Goal: Navigation & Orientation: Find specific page/section

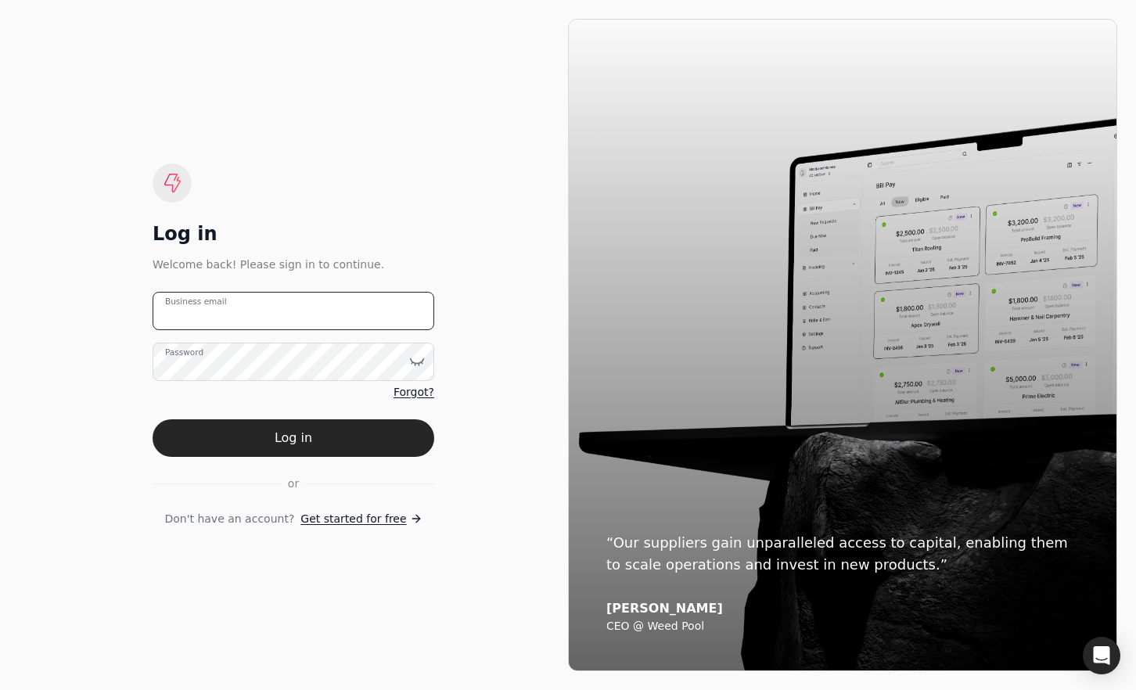
click at [334, 304] on email "Business email" at bounding box center [294, 311] width 282 height 38
type email "team+qconstruction@helloquickly.com"
drag, startPoint x: 332, startPoint y: 435, endPoint x: 527, endPoint y: 469, distance: 197.1
click at [332, 435] on button "Log in" at bounding box center [294, 438] width 282 height 38
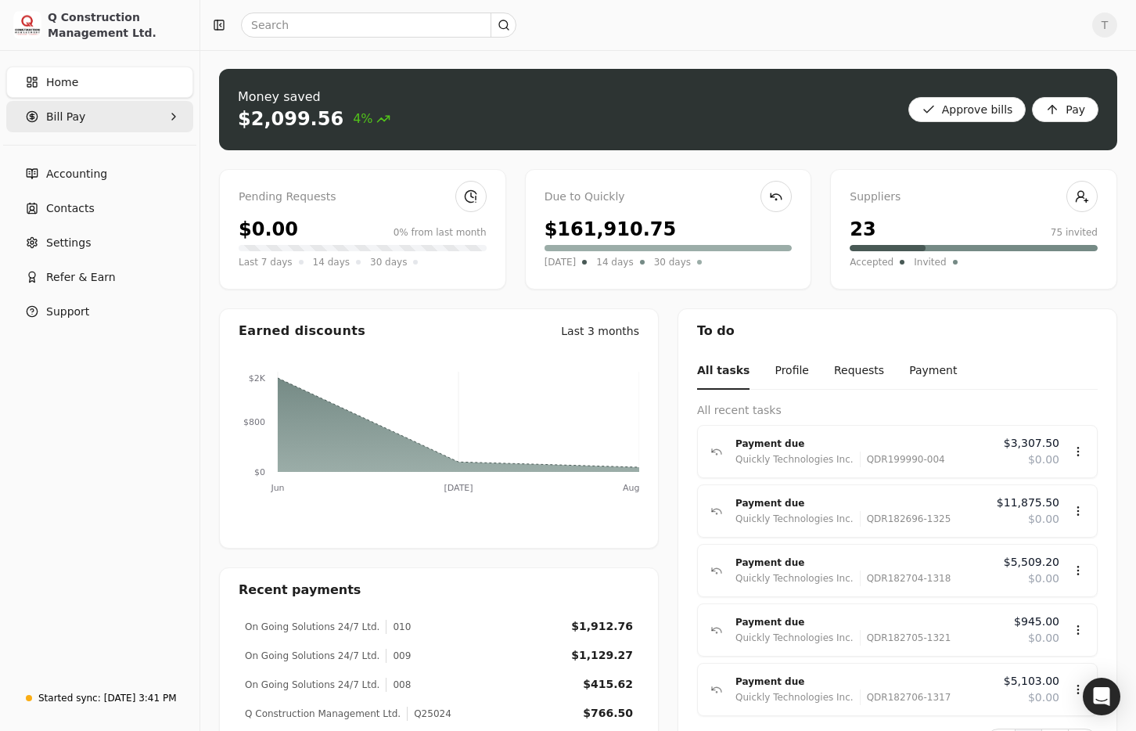
drag, startPoint x: 82, startPoint y: 118, endPoint x: 89, endPoint y: 131, distance: 15.0
click at [82, 118] on Pay "Bill Pay" at bounding box center [99, 116] width 187 height 31
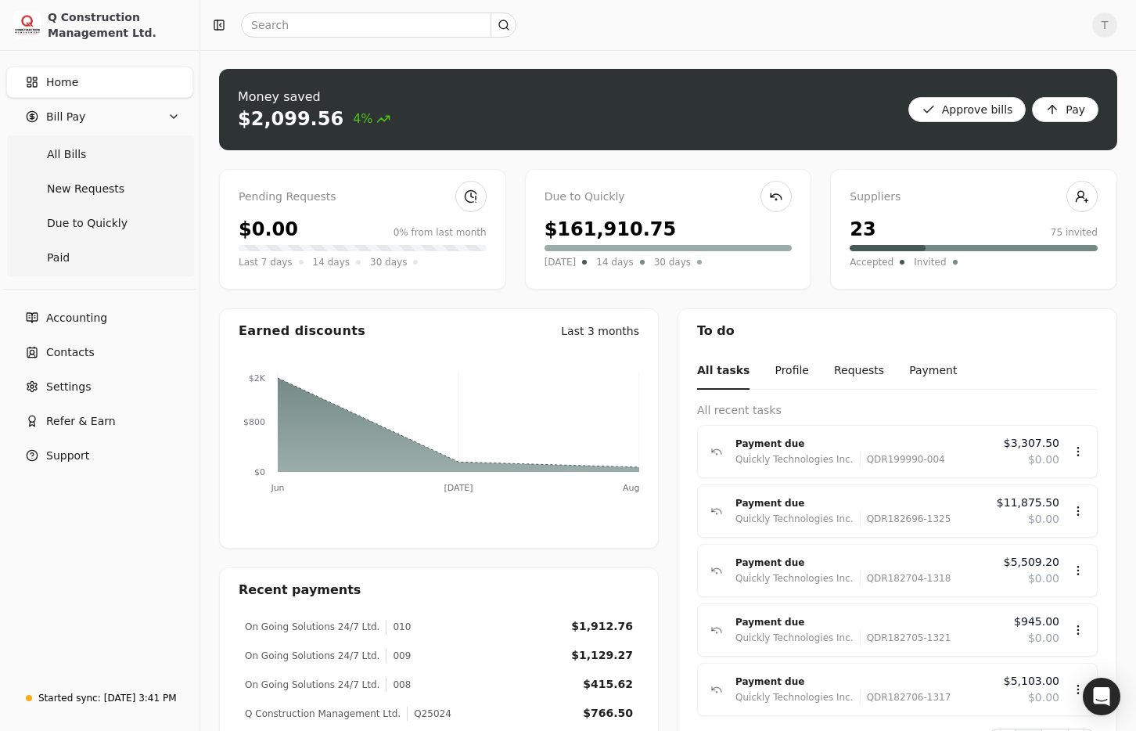
drag, startPoint x: 93, startPoint y: 151, endPoint x: 198, endPoint y: 175, distance: 107.6
click at [93, 151] on Bills "All Bills" at bounding box center [99, 153] width 181 height 31
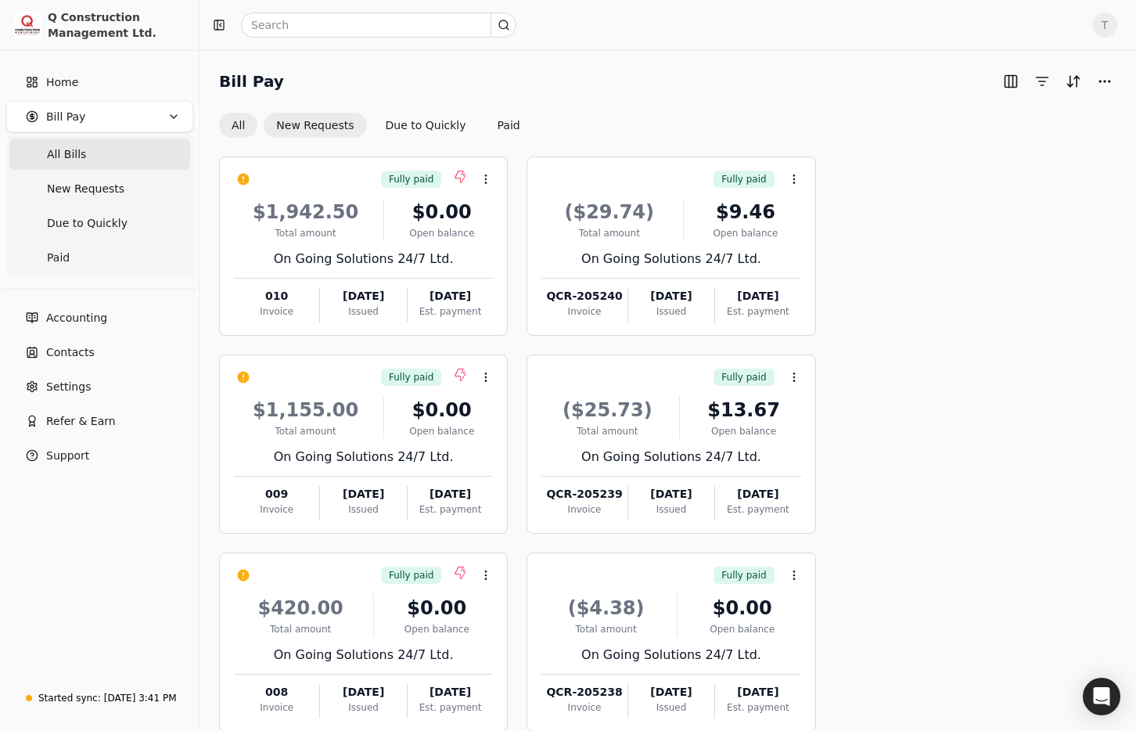
click at [322, 126] on button "New Requests" at bounding box center [315, 125] width 102 height 25
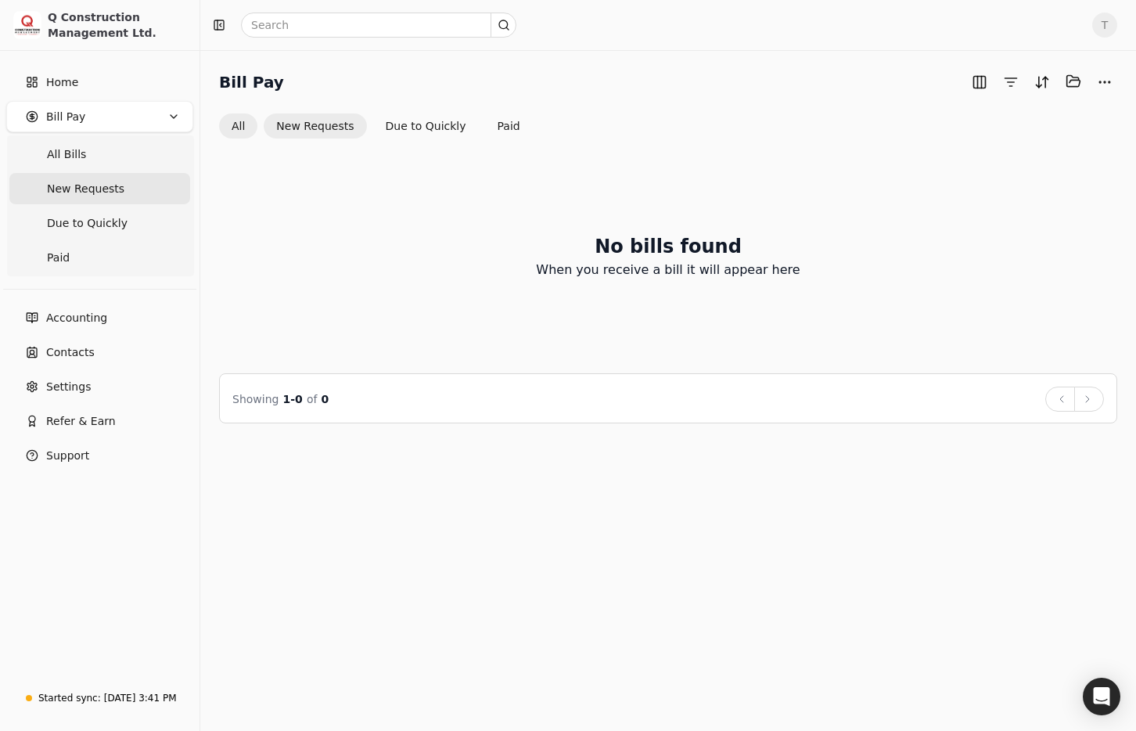
click at [237, 125] on button "All" at bounding box center [238, 125] width 38 height 25
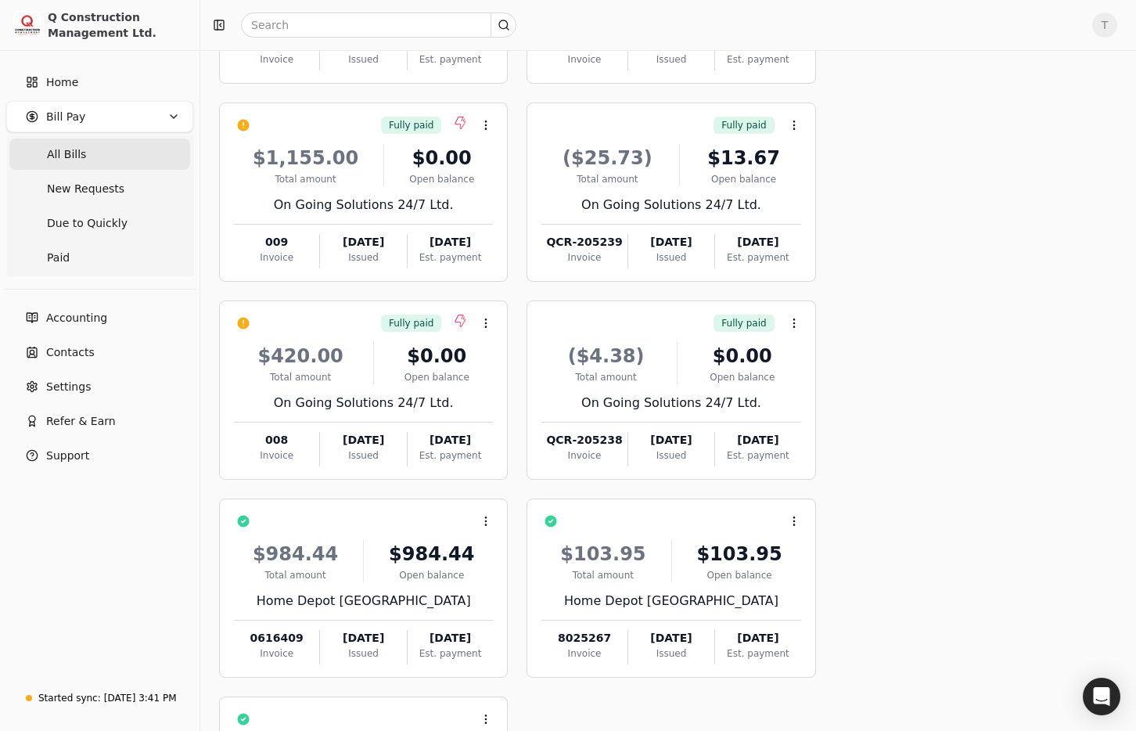
scroll to position [288, 0]
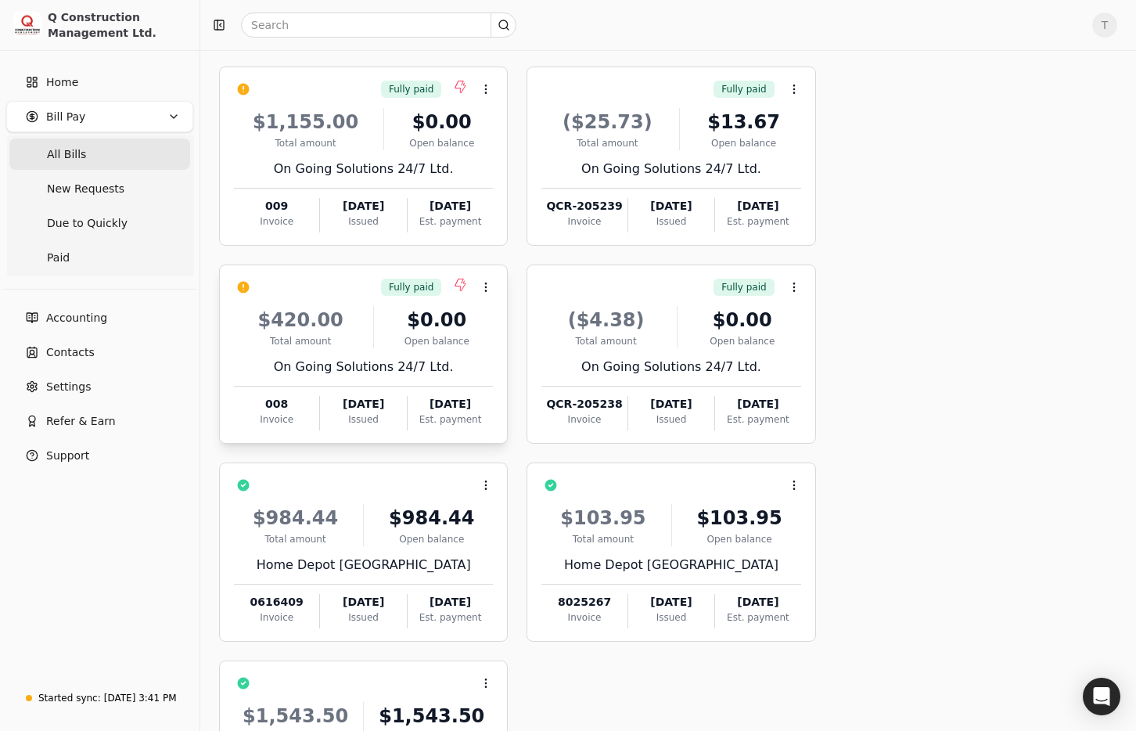
click at [368, 297] on div "Fully paid Context Menu Button" at bounding box center [374, 287] width 237 height 27
click at [353, 284] on div "Fully paid Context Menu Button" at bounding box center [374, 287] width 237 height 27
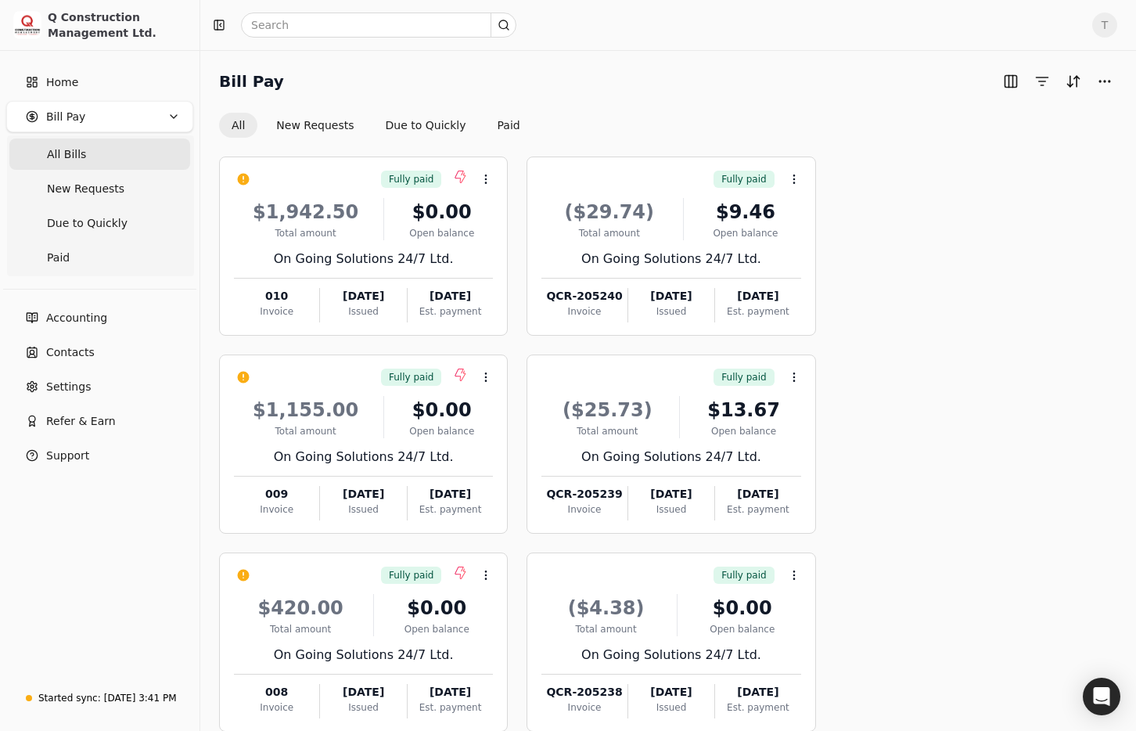
drag, startPoint x: 365, startPoint y: 83, endPoint x: 293, endPoint y: 81, distance: 72.0
click at [362, 83] on div "Bill Pay" at bounding box center [668, 81] width 898 height 25
drag, startPoint x: 262, startPoint y: 77, endPoint x: 315, endPoint y: 77, distance: 52.4
click at [315, 77] on div "Bill Pay All New Requests Due to Quickly Paid Fully paid Context Menu Button $1…" at bounding box center [668, 632] width 936 height 1165
click at [318, 77] on div "Bill Pay" at bounding box center [668, 81] width 898 height 25
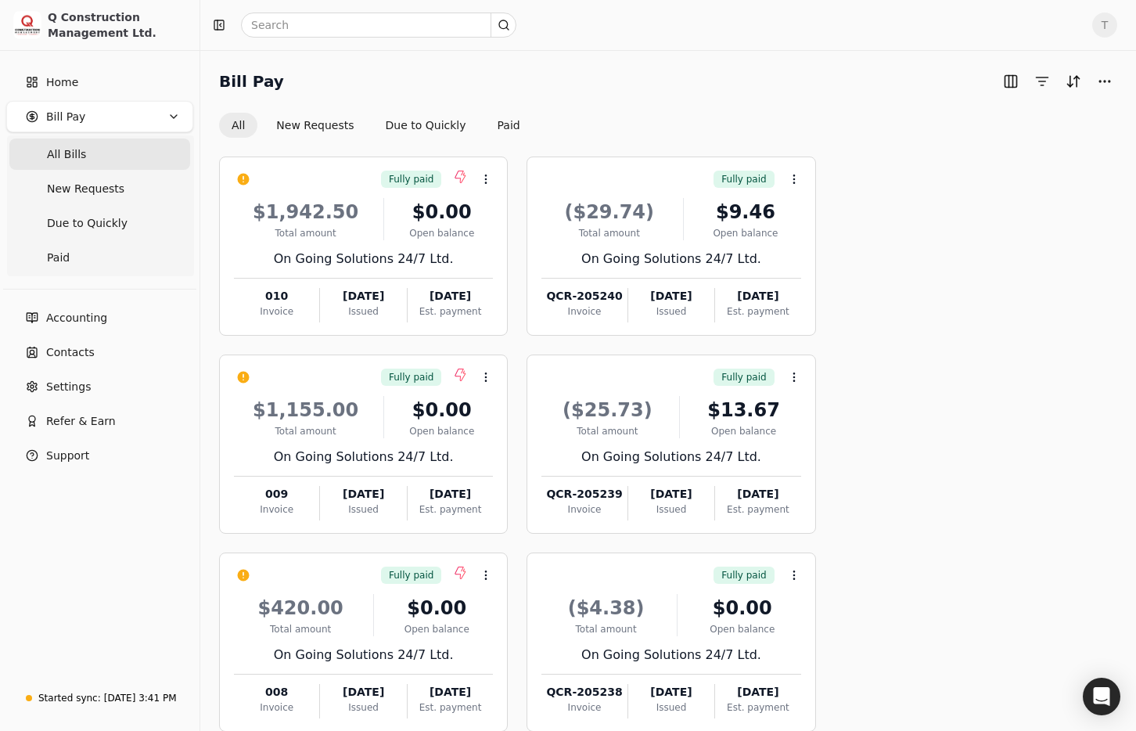
click at [1056, 240] on div "Fully paid Context Menu Button $1,942.50 Total amount $0.00 Open balance On Goi…" at bounding box center [668, 641] width 898 height 971
drag, startPoint x: 215, startPoint y: 73, endPoint x: 322, endPoint y: 75, distance: 107.2
click at [320, 75] on div "Bill Pay All New Requests Due to Quickly Paid Fully paid Context Menu Button $1…" at bounding box center [668, 632] width 936 height 1165
drag, startPoint x: 322, startPoint y: 75, endPoint x: 427, endPoint y: 106, distance: 109.4
click at [325, 75] on div "Bill Pay" at bounding box center [668, 81] width 898 height 25
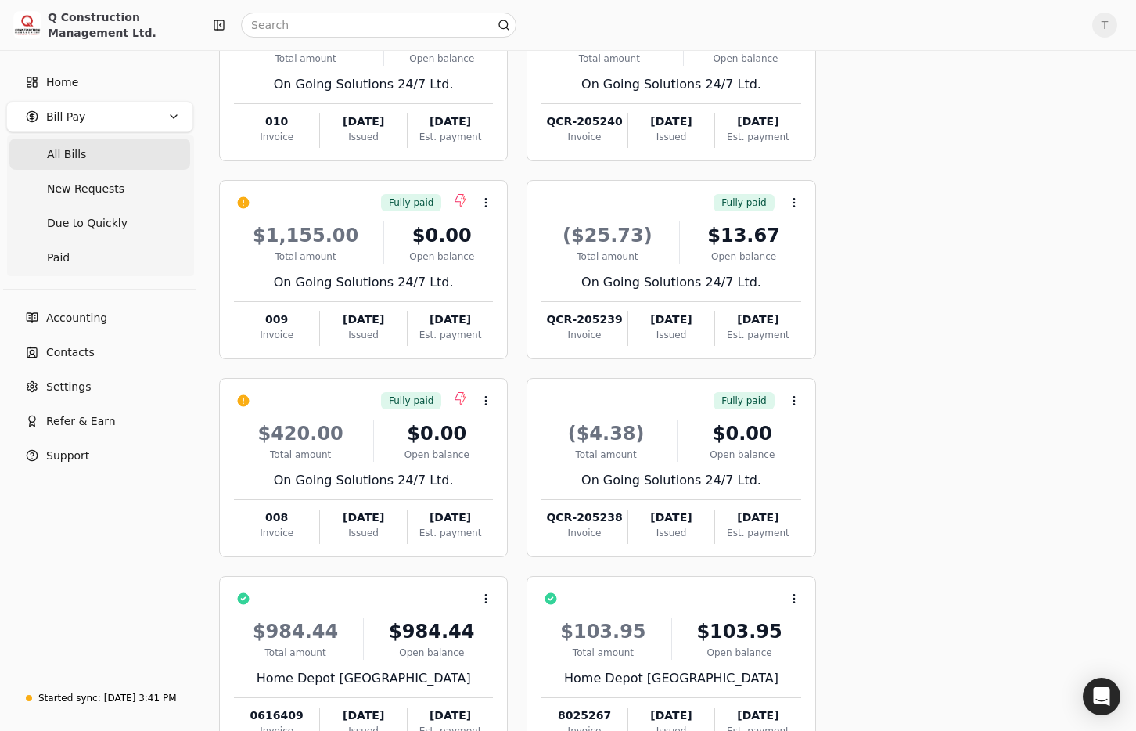
scroll to position [484, 0]
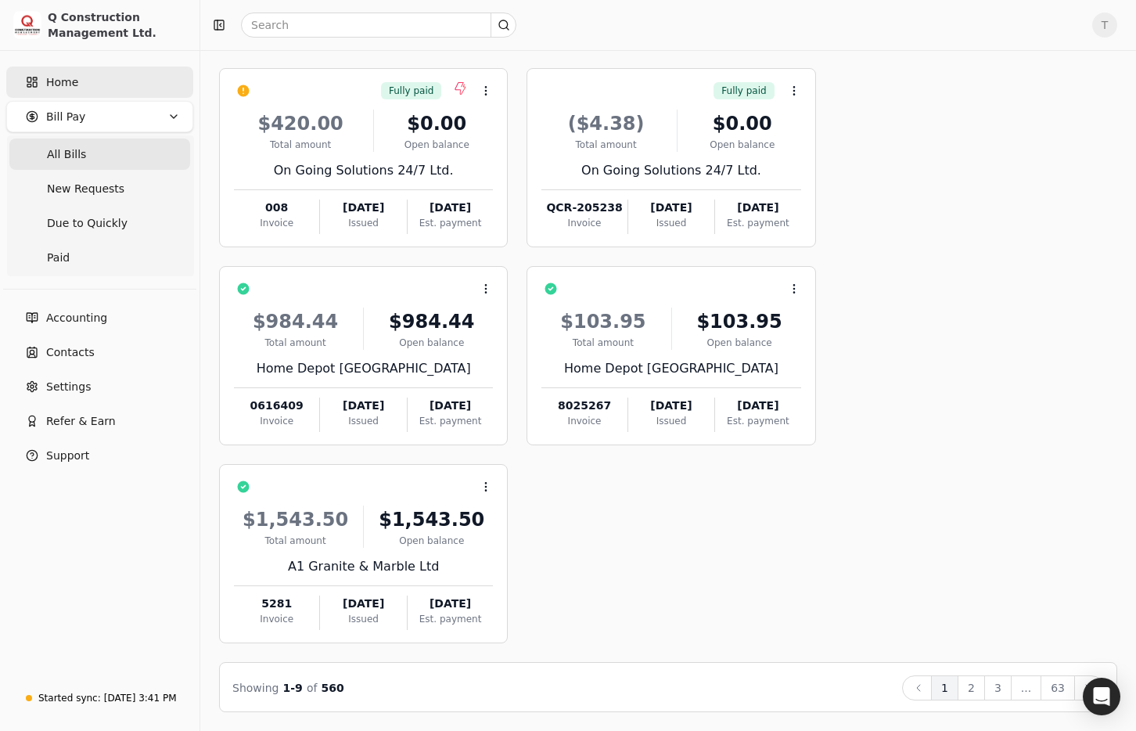
drag, startPoint x: 67, startPoint y: 77, endPoint x: 85, endPoint y: 78, distance: 18.0
click at [67, 77] on span "Home" at bounding box center [62, 82] width 32 height 16
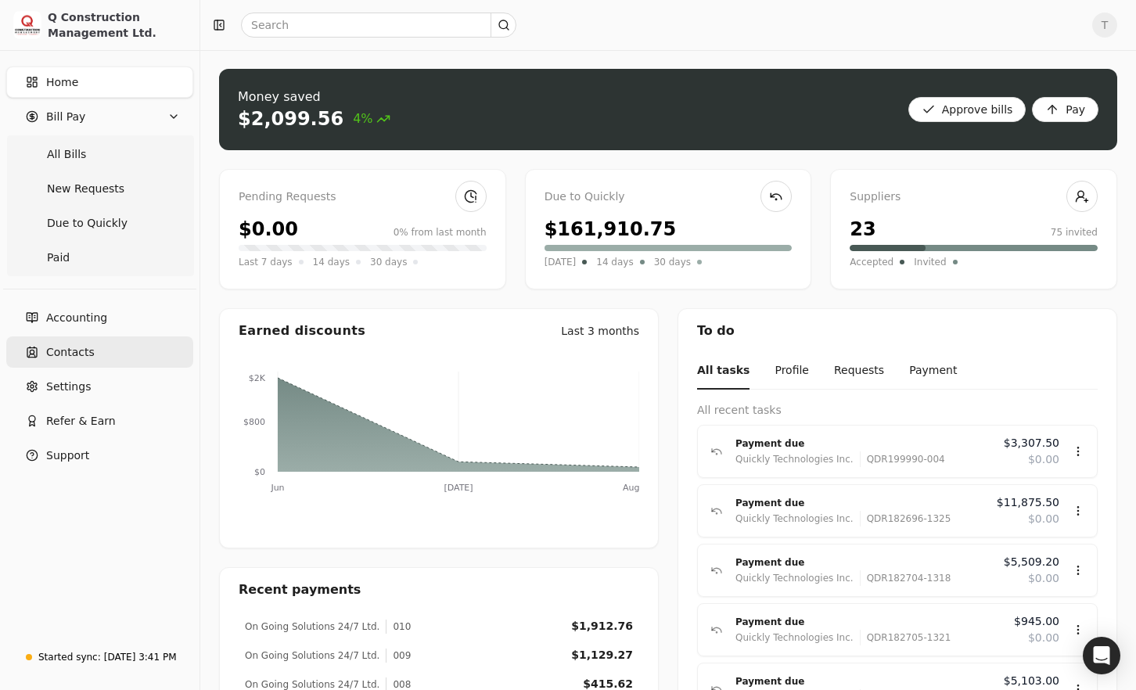
click at [77, 350] on span "Contacts" at bounding box center [70, 352] width 49 height 16
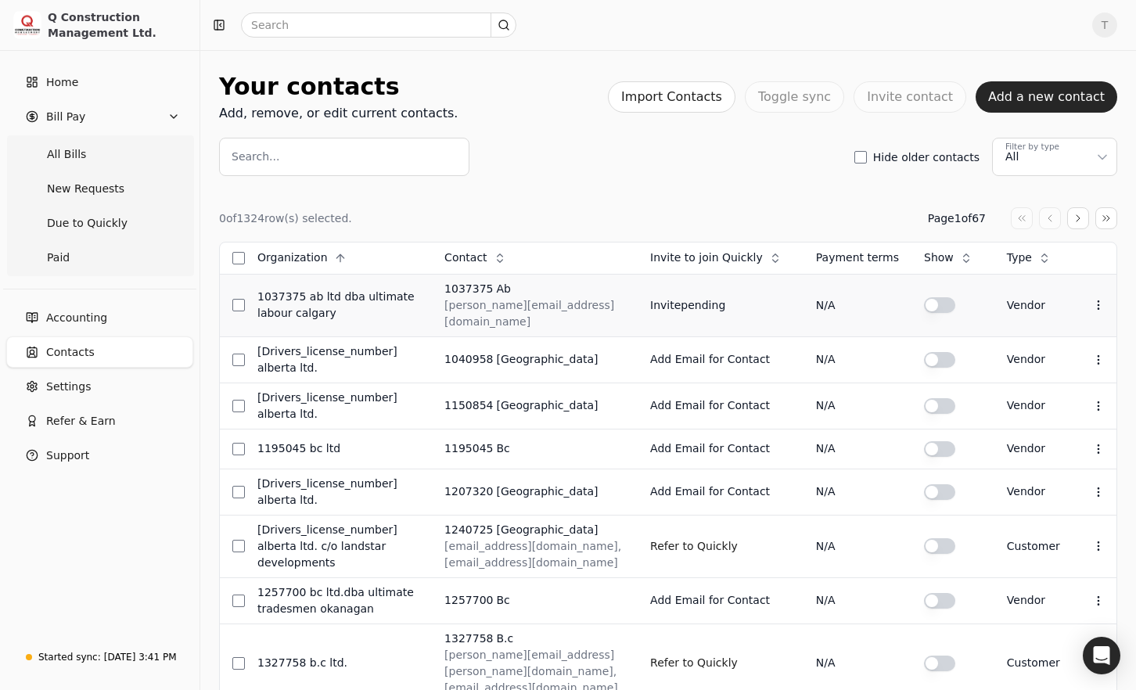
drag, startPoint x: 864, startPoint y: 256, endPoint x: 863, endPoint y: 276, distance: 20.4
click at [763, 257] on span "Invite to join Quickly" at bounding box center [706, 258] width 113 height 16
click at [845, 313] on li "Descending" at bounding box center [877, 325] width 192 height 29
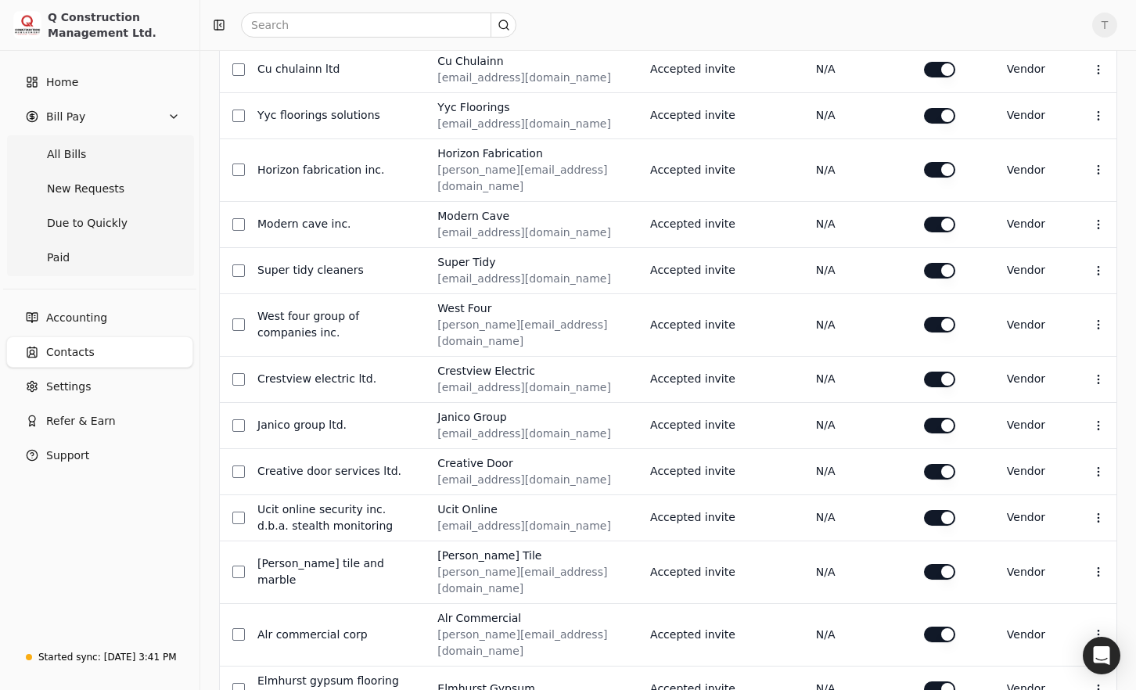
scroll to position [601, 0]
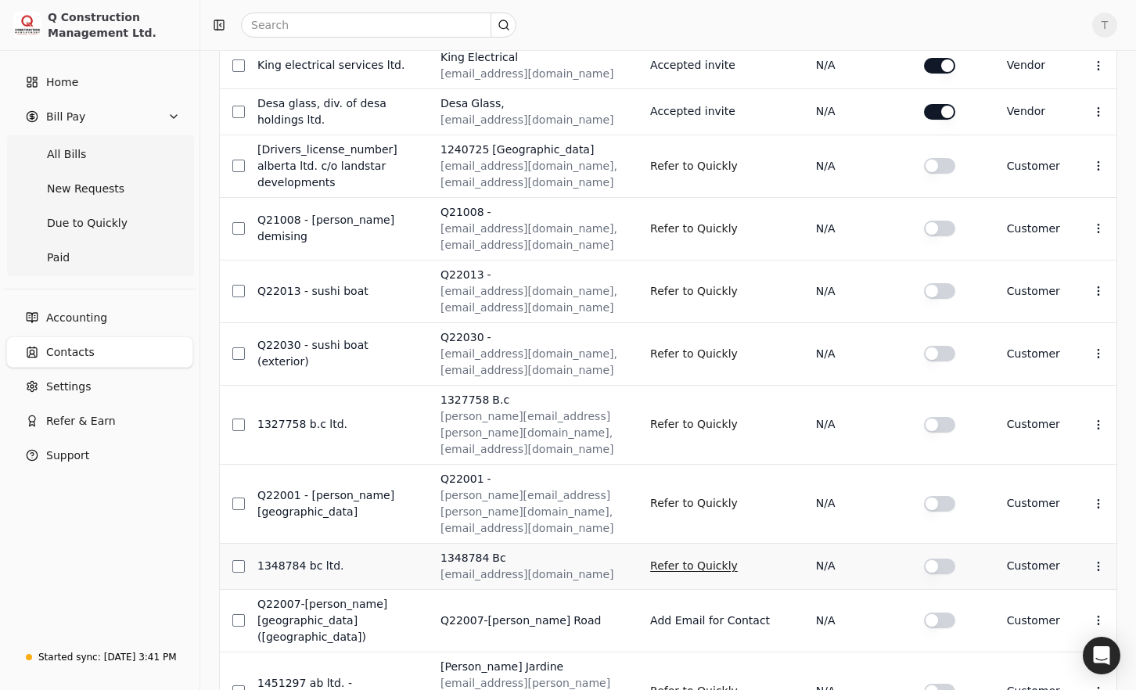
scroll to position [682, 0]
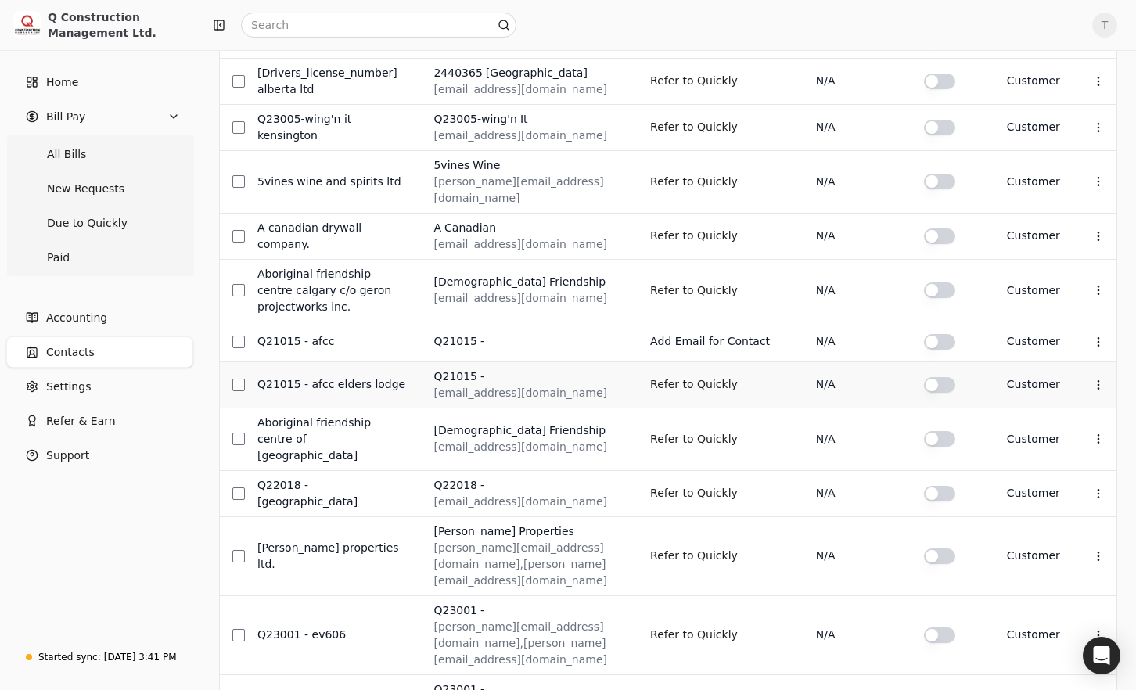
scroll to position [660, 0]
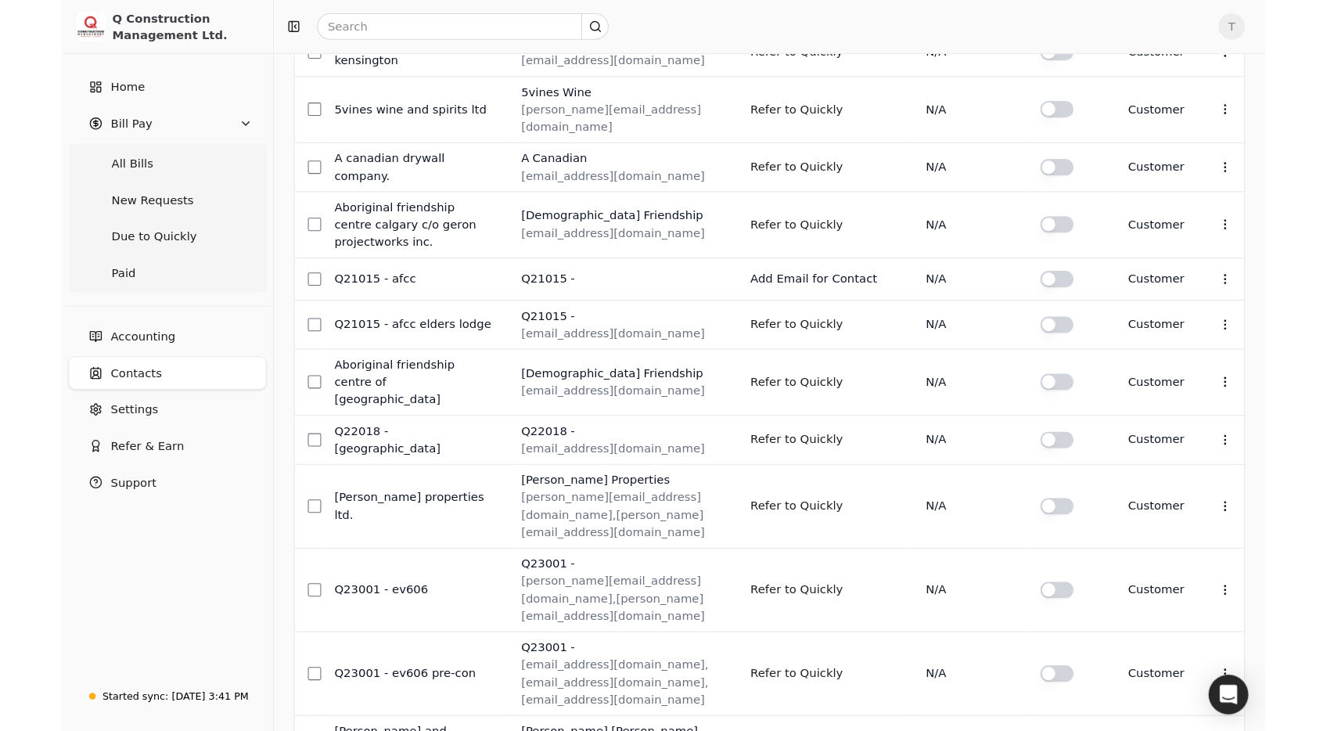
scroll to position [0, 0]
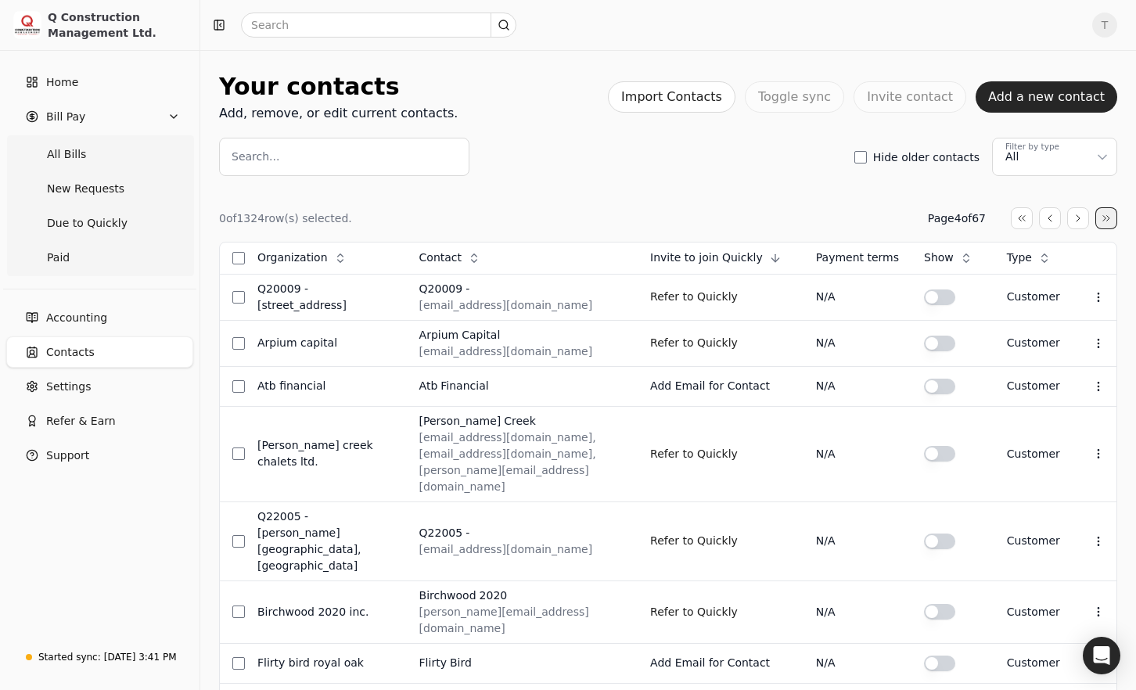
click at [1102, 216] on button "button" at bounding box center [1106, 218] width 22 height 22
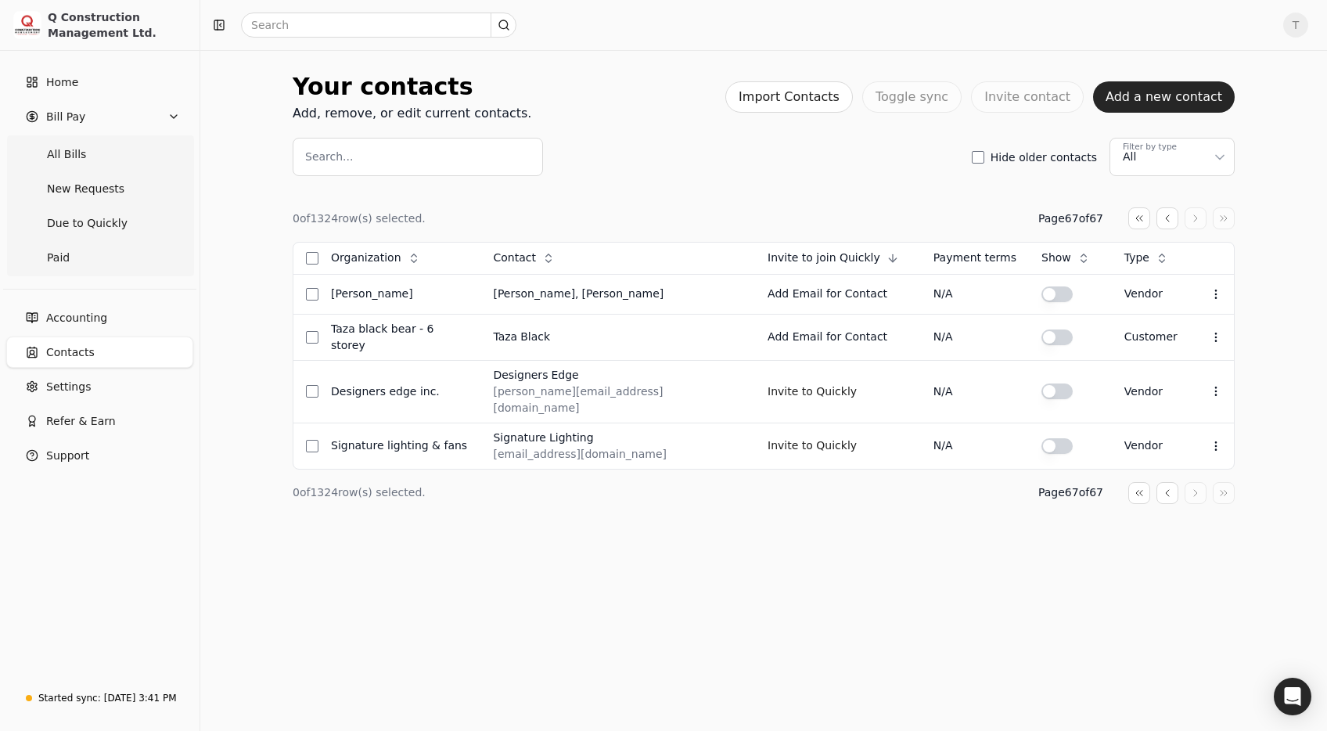
click at [832, 132] on div "Your contacts Add, remove, or edit current contacts. Import Contacts Toggle syn…" at bounding box center [764, 122] width 942 height 107
drag, startPoint x: 656, startPoint y: 182, endPoint x: 634, endPoint y: 180, distance: 22.0
click at [656, 183] on div "0 of 1324 row(s) selected. Page 67 of 67 Organization Context Menu Button Conta…" at bounding box center [764, 355] width 942 height 359
click at [676, 169] on div "Search... Hide older contacts Filter by type All" at bounding box center [764, 157] width 942 height 38
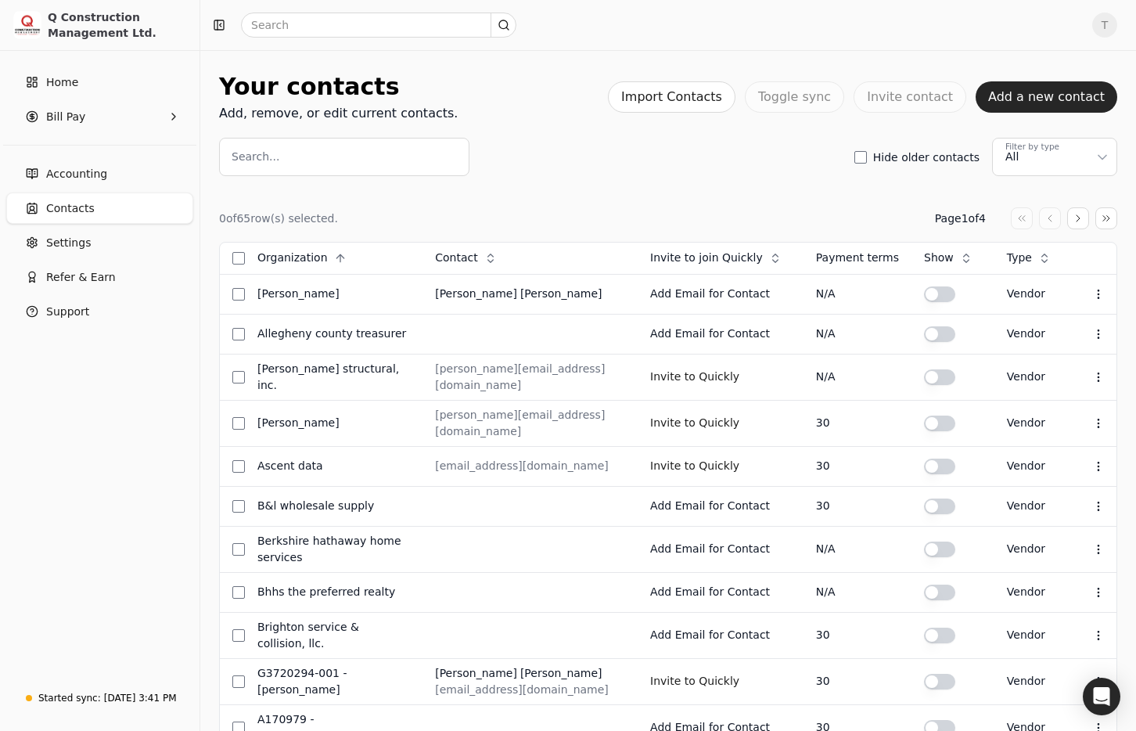
scroll to position [4, 0]
